Goal: Transaction & Acquisition: Purchase product/service

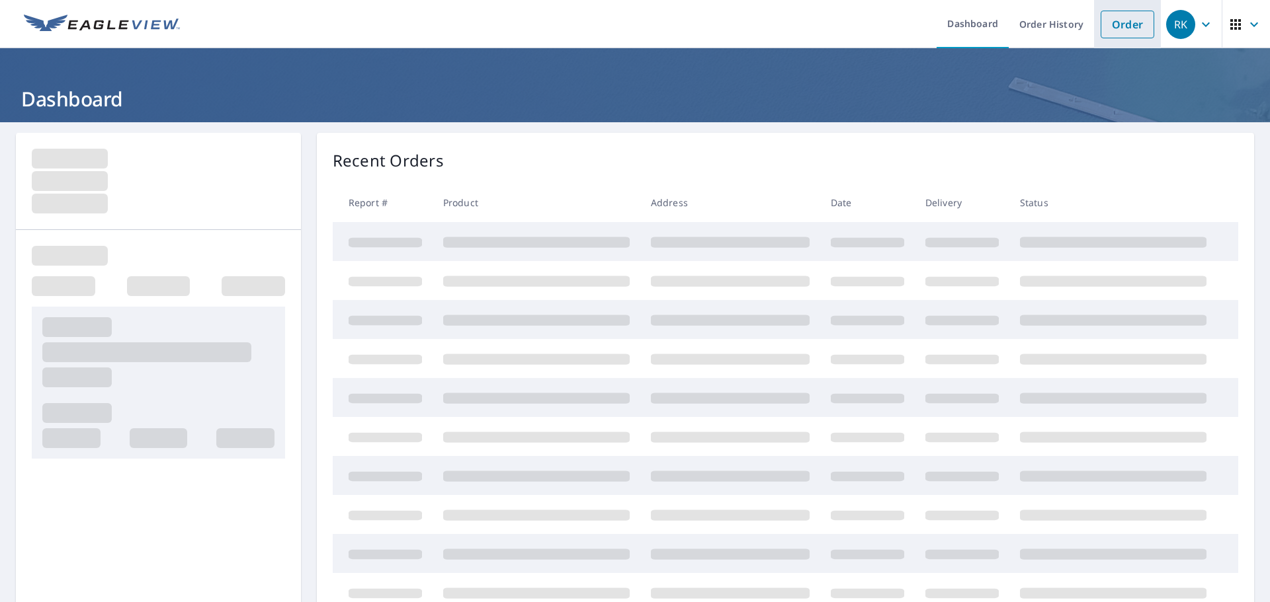
click at [1120, 27] on link "Order" at bounding box center [1127, 25] width 54 height 28
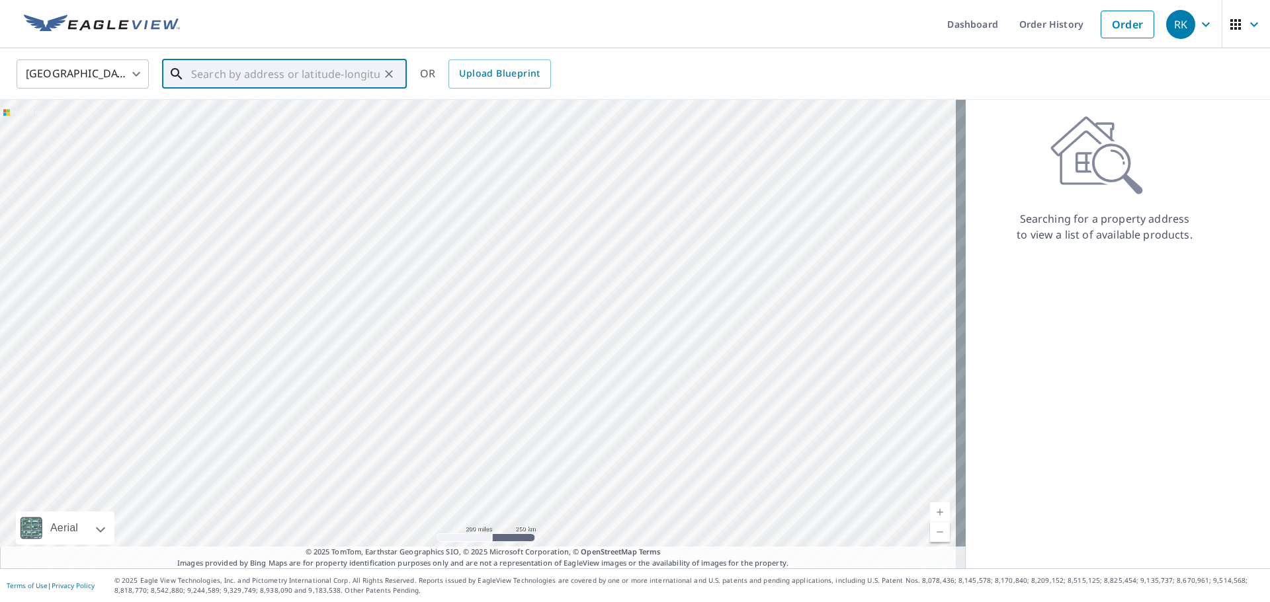
click at [280, 77] on input "text" at bounding box center [285, 74] width 188 height 37
click at [252, 71] on input "[STREET_ADDRESS]" at bounding box center [285, 74] width 188 height 37
click at [291, 72] on input "[STREET_ADDRESS]" at bounding box center [285, 74] width 188 height 37
click at [362, 76] on input "[STREET_ADDRESS]" at bounding box center [285, 74] width 188 height 37
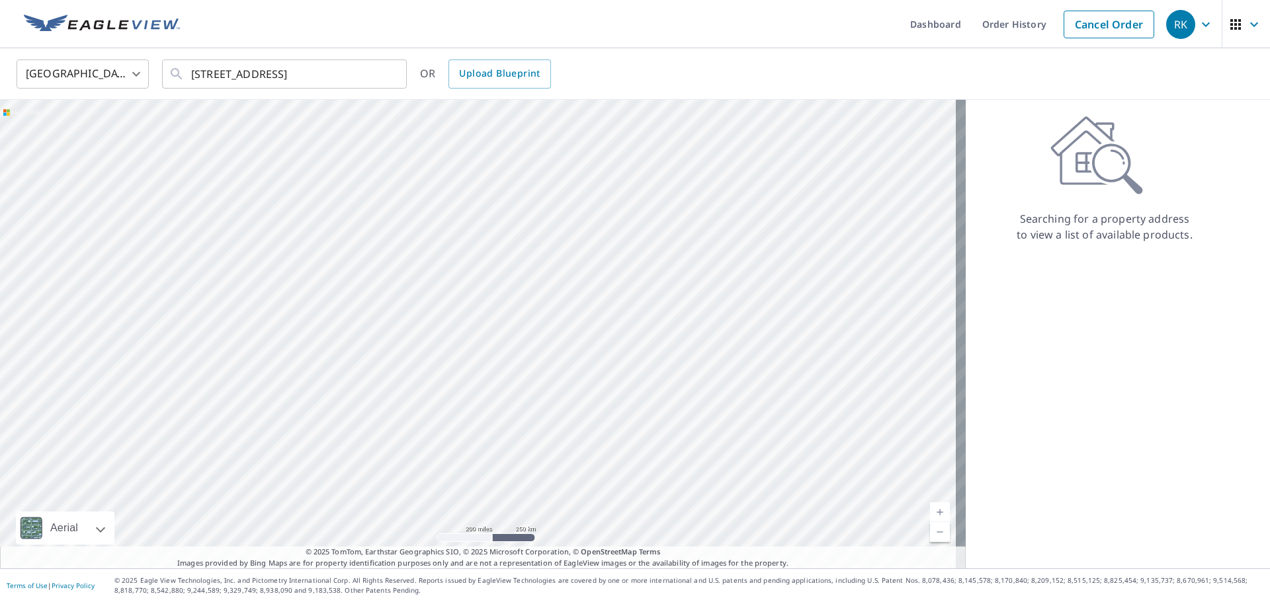
click at [1097, 164] on icon at bounding box center [1096, 155] width 93 height 79
click at [343, 74] on input "[STREET_ADDRESS]" at bounding box center [285, 74] width 188 height 37
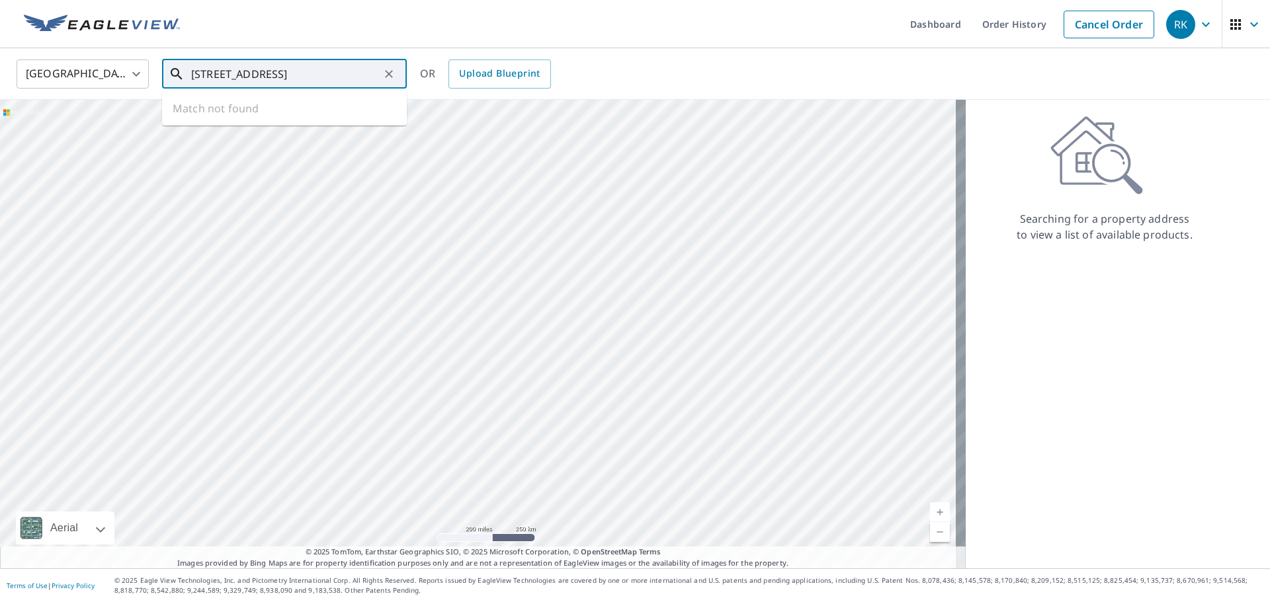
type input "[STREET_ADDRESS]"
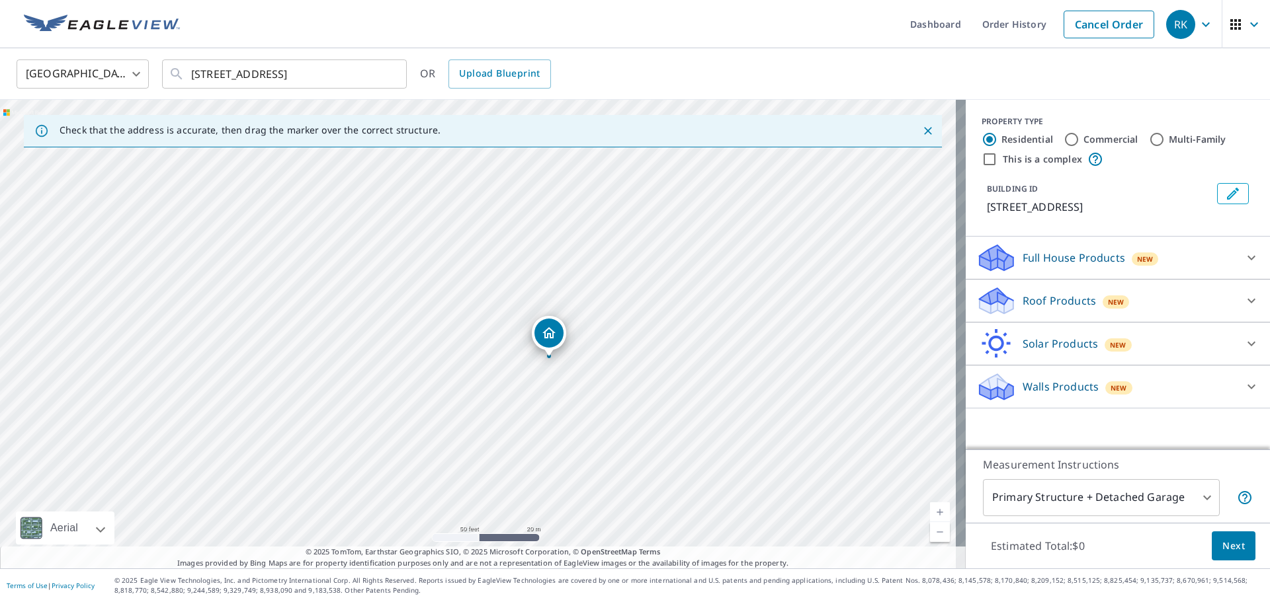
drag, startPoint x: 424, startPoint y: 337, endPoint x: 684, endPoint y: 227, distance: 282.4
click at [684, 227] on div "[STREET_ADDRESS]" at bounding box center [482, 334] width 965 height 469
drag, startPoint x: 533, startPoint y: 368, endPoint x: 591, endPoint y: 303, distance: 86.6
click at [591, 303] on div "[STREET_ADDRESS]" at bounding box center [482, 334] width 965 height 469
click at [1047, 300] on p "Roof Products" at bounding box center [1058, 301] width 73 height 16
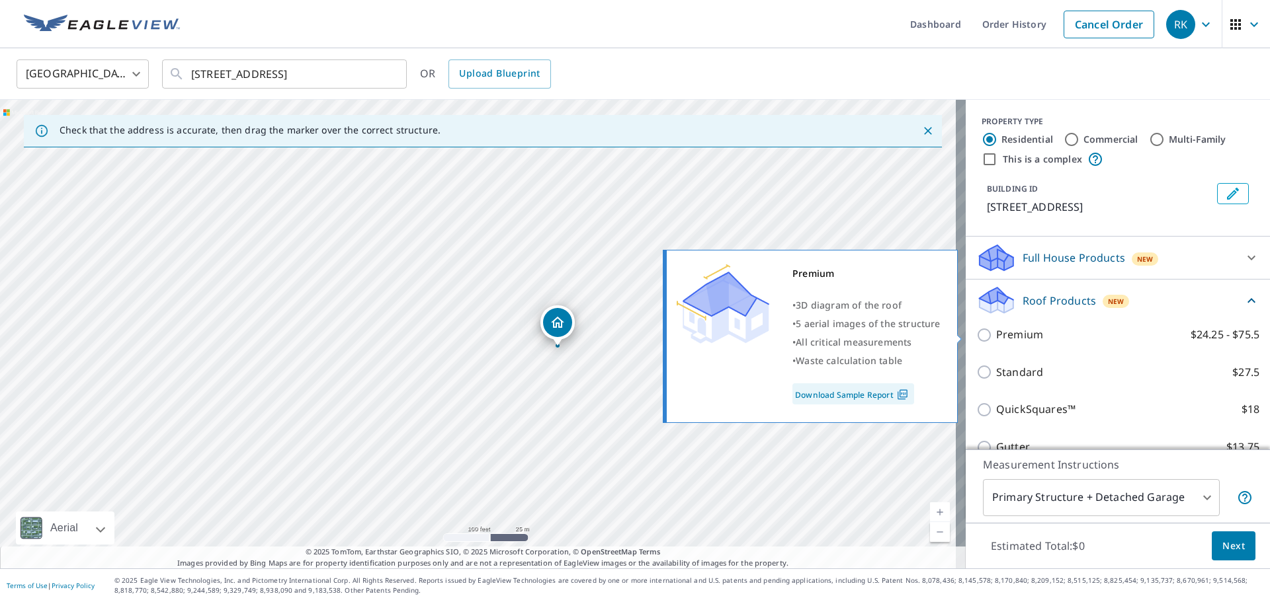
click at [1022, 335] on p "Premium" at bounding box center [1019, 335] width 47 height 17
click at [996, 335] on input "Premium $24.25 - $75.5" at bounding box center [986, 335] width 20 height 16
checkbox input "true"
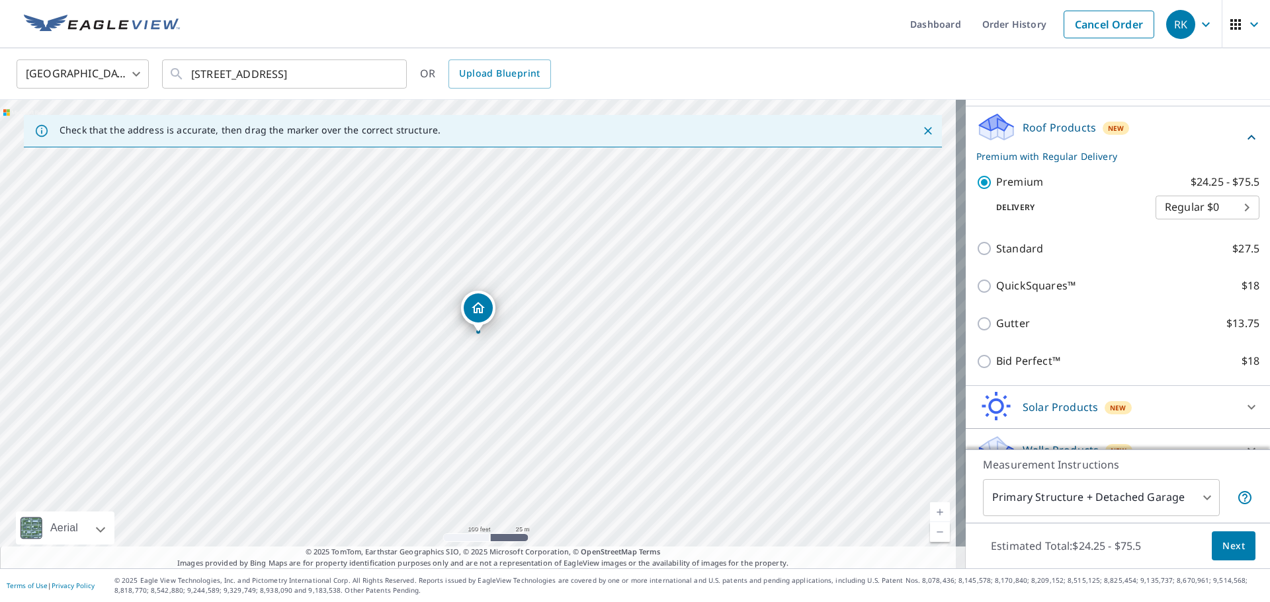
scroll to position [196, 0]
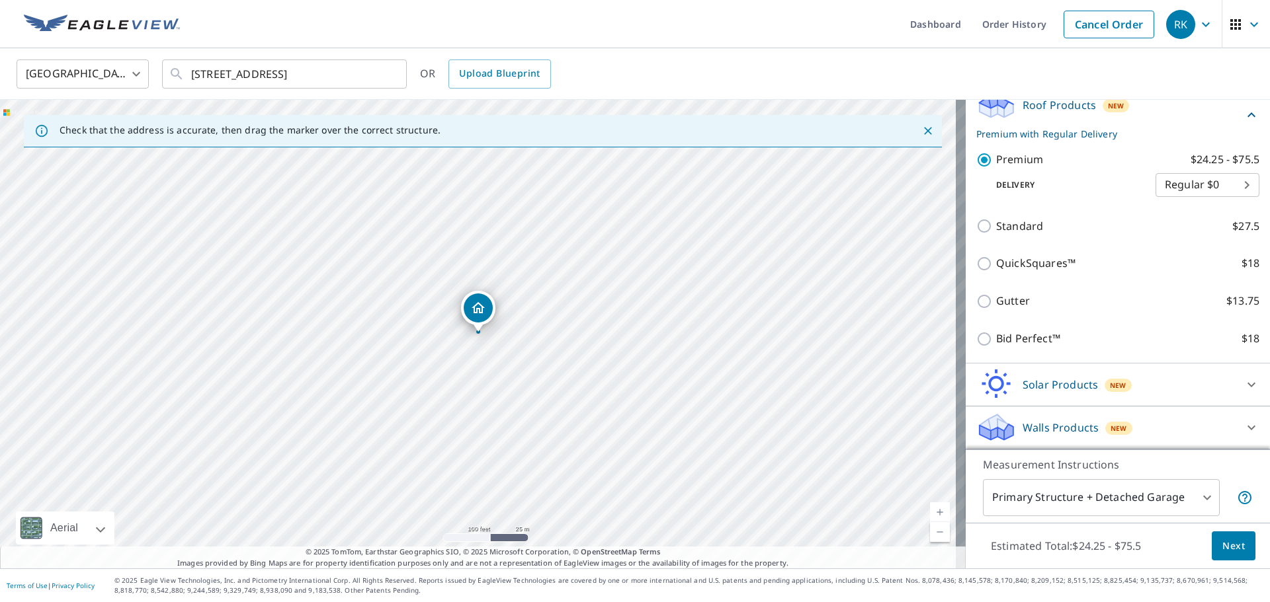
click at [1197, 501] on body "RK RK Dashboard Order History Cancel Order RK United States US ​ [STREET_ADDRES…" at bounding box center [635, 301] width 1270 height 602
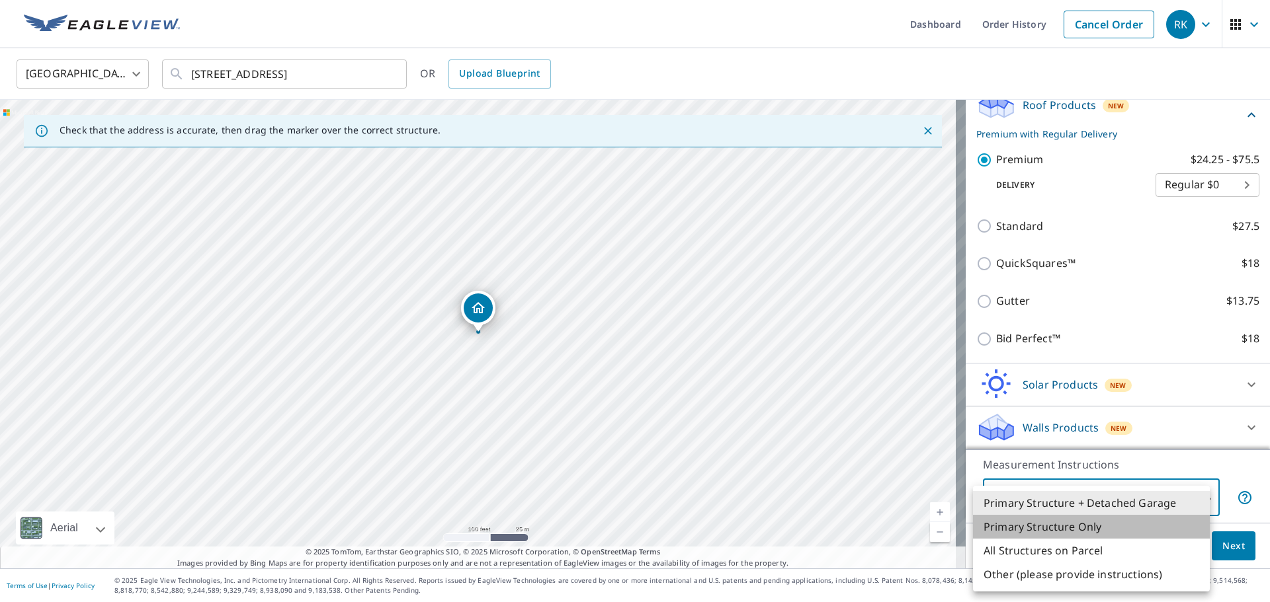
click at [1085, 525] on li "Primary Structure Only" at bounding box center [1091, 527] width 237 height 24
type input "2"
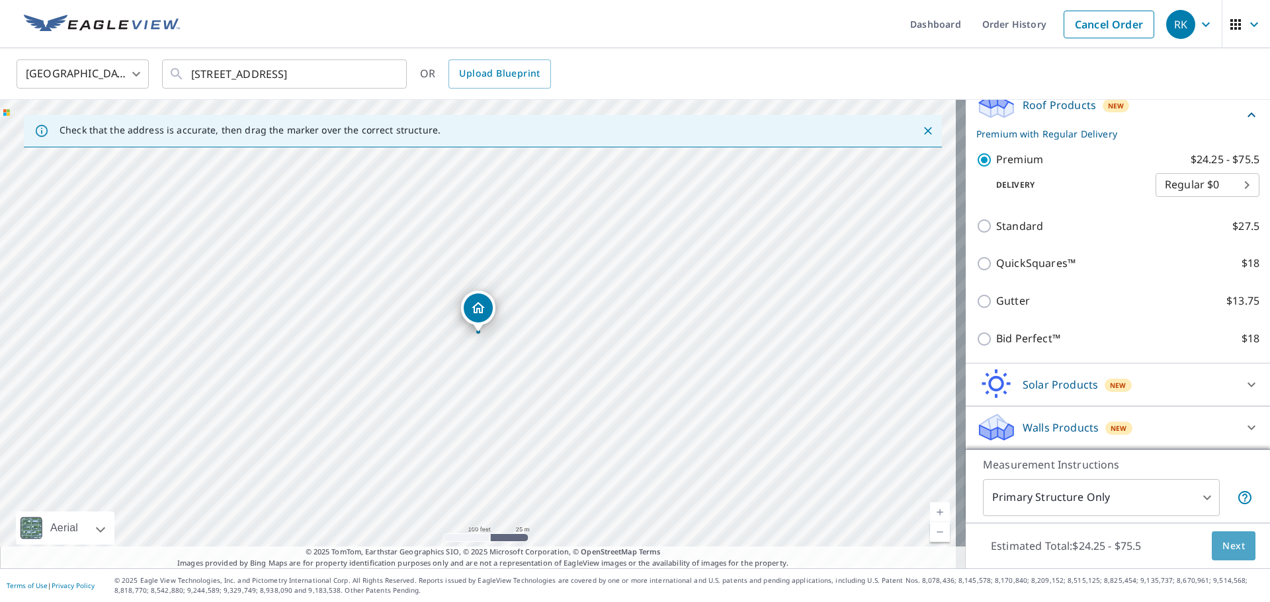
click at [1222, 544] on span "Next" at bounding box center [1233, 546] width 22 height 17
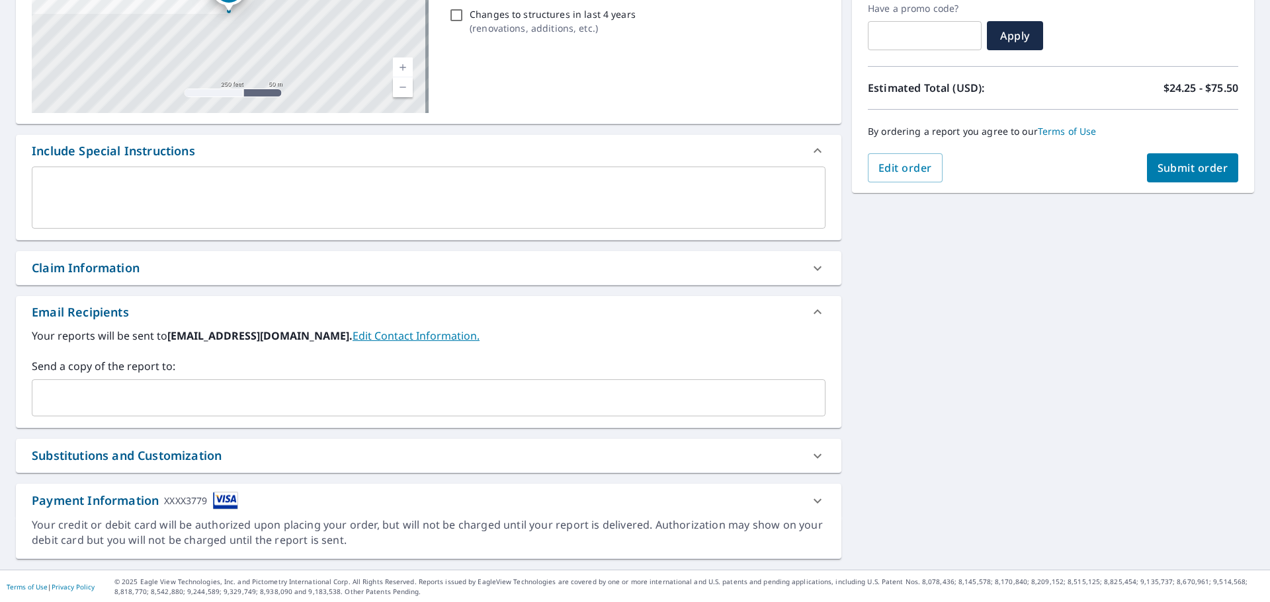
scroll to position [230, 0]
click at [154, 395] on input "text" at bounding box center [419, 396] width 762 height 25
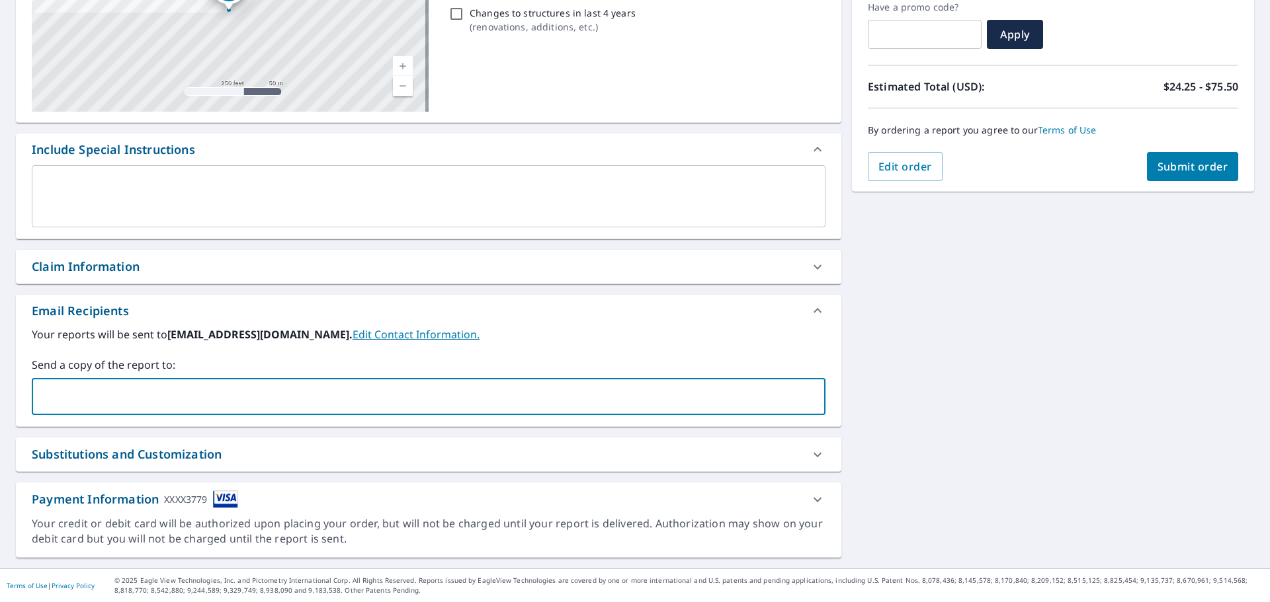
type input "[EMAIL_ADDRESS][DOMAIN_NAME]"
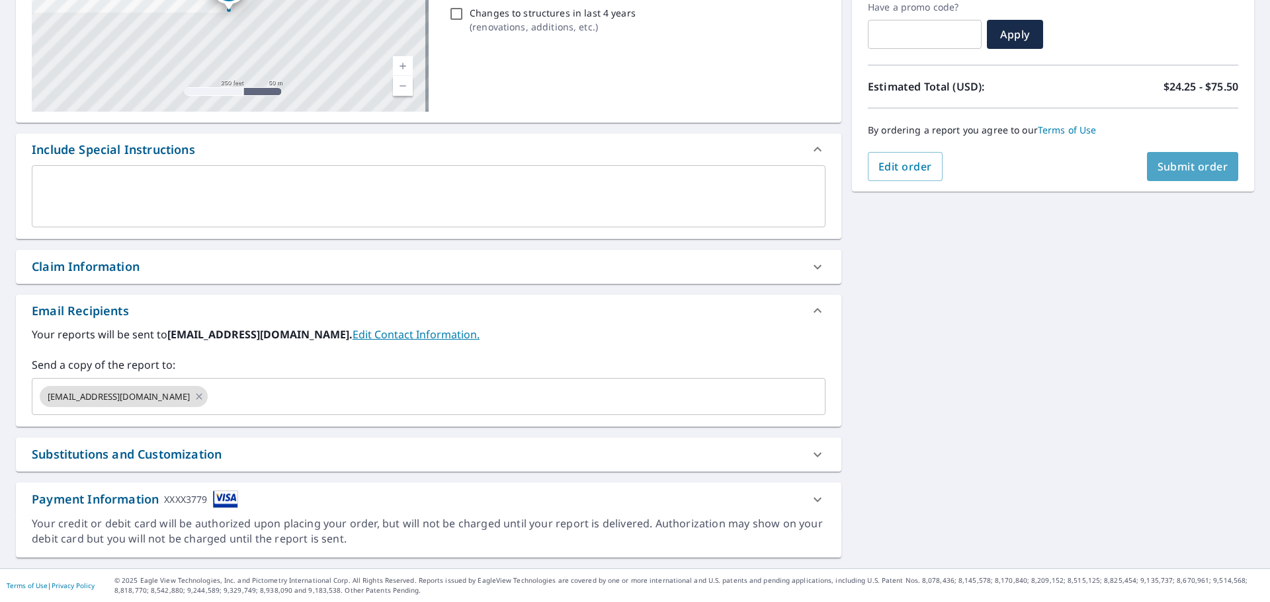
click at [1206, 165] on span "Submit order" at bounding box center [1192, 166] width 71 height 15
checkbox input "true"
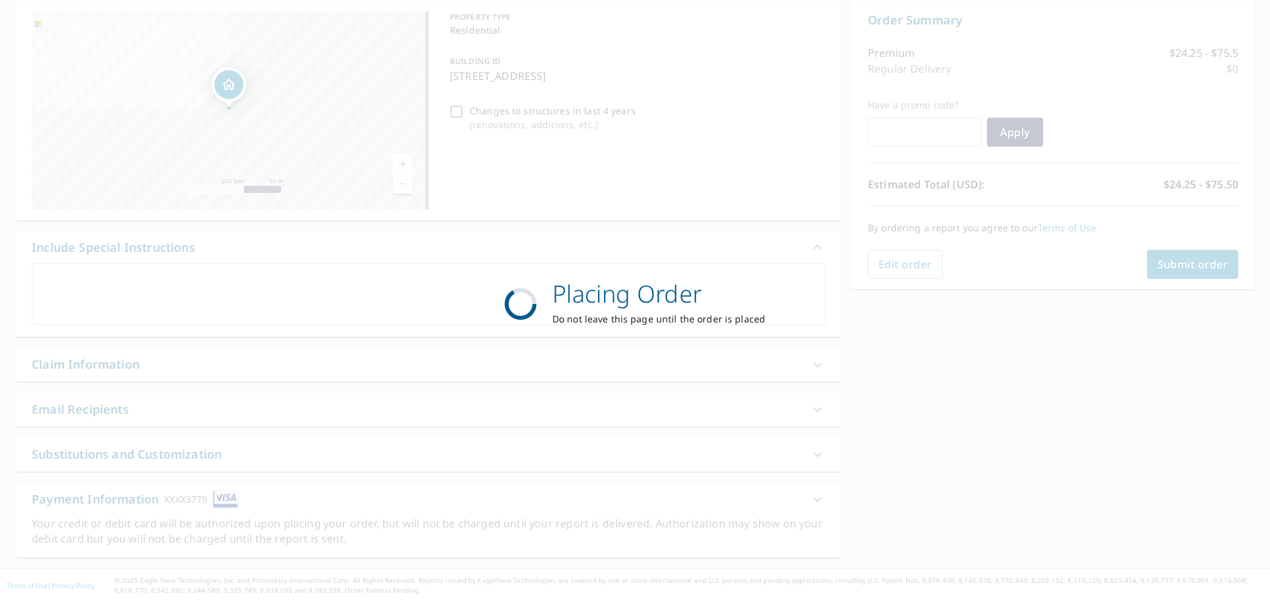
scroll to position [132, 0]
